Goal: Transaction & Acquisition: Purchase product/service

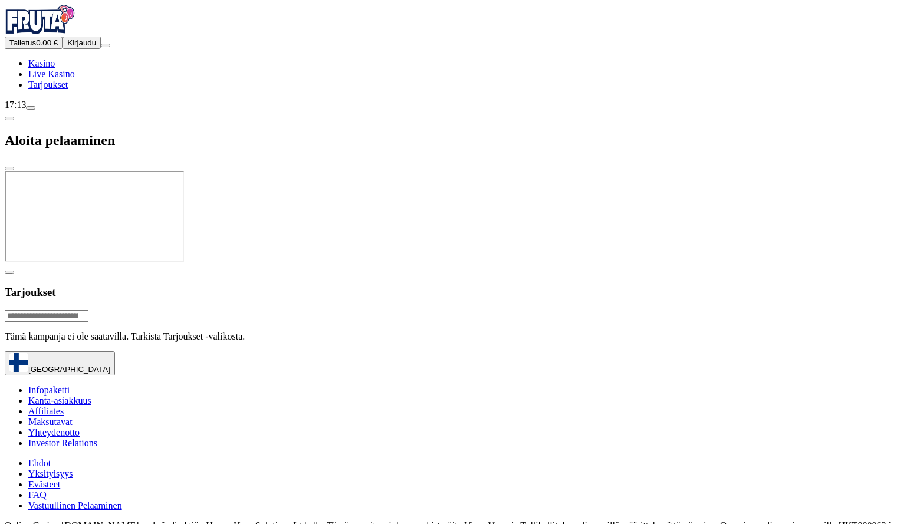
click at [70, 47] on span "Kirjaudu" at bounding box center [81, 42] width 29 height 9
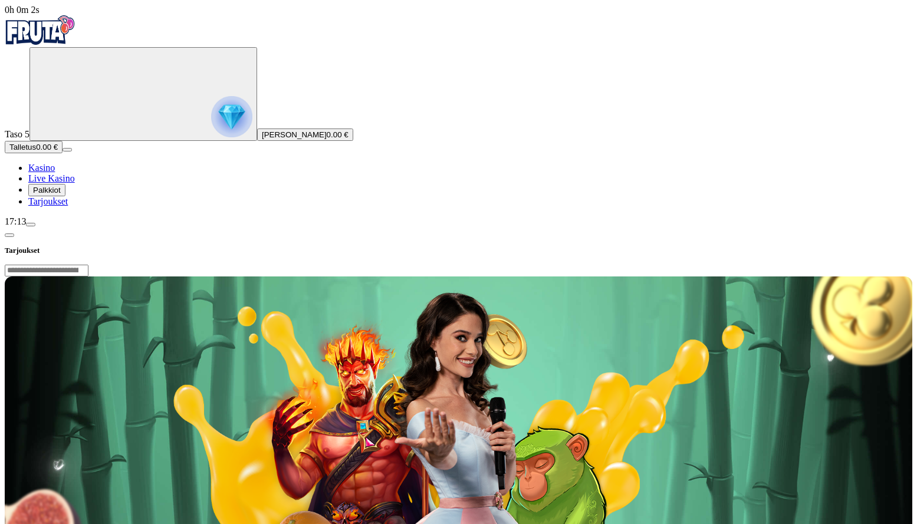
click at [61, 195] on span "Palkkiot" at bounding box center [47, 190] width 28 height 9
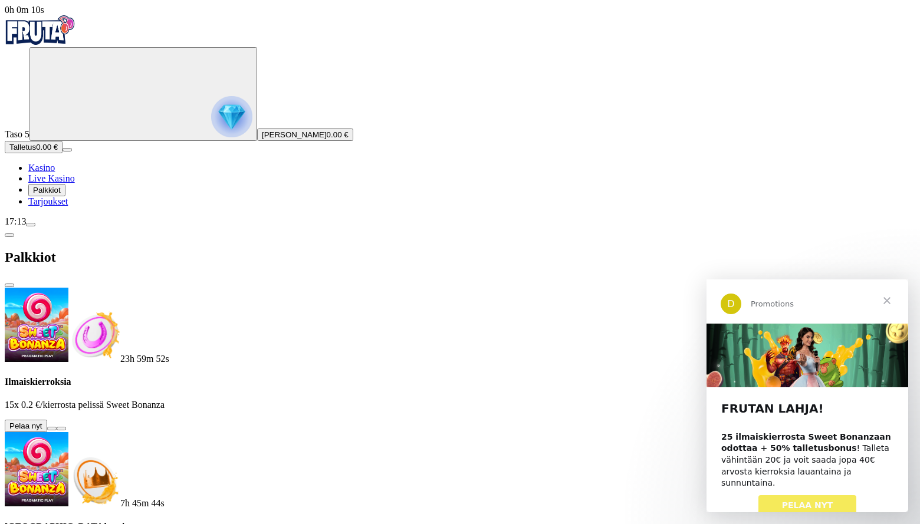
click at [886, 298] on span "Sulje" at bounding box center [887, 301] width 42 height 42
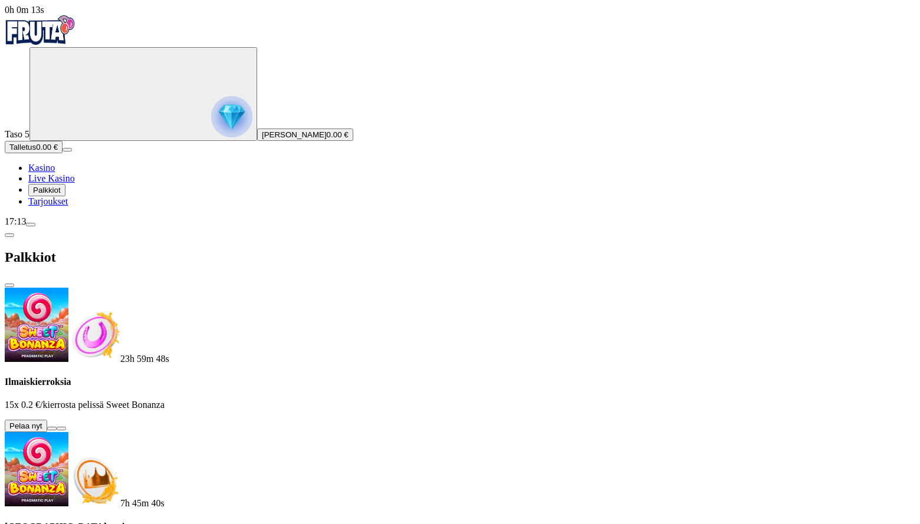
click at [57, 427] on button at bounding box center [51, 429] width 9 height 4
